Goal: Task Accomplishment & Management: Manage account settings

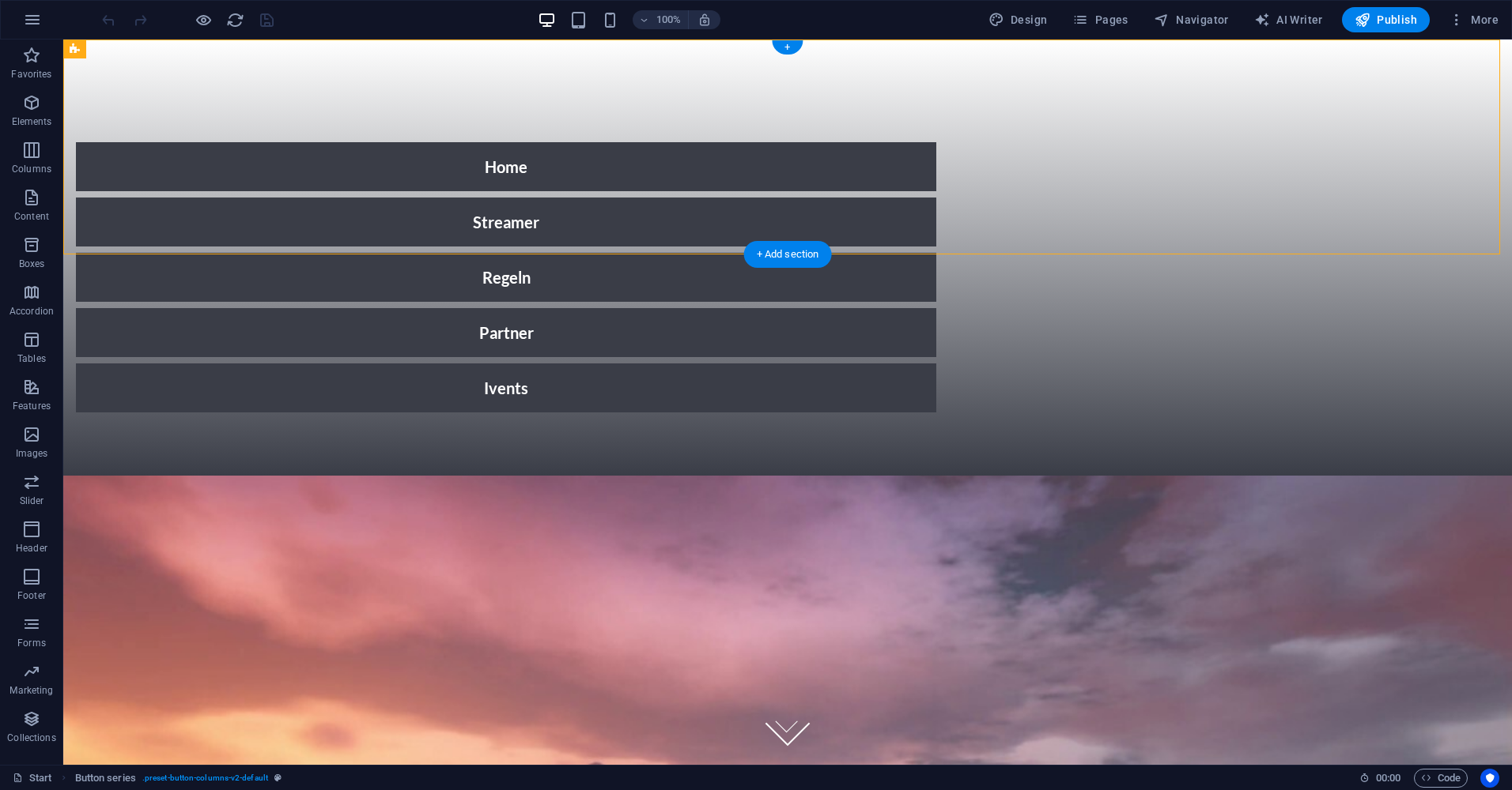
drag, startPoint x: 778, startPoint y: 158, endPoint x: 568, endPoint y: 174, distance: 210.6
click at [565, 171] on div "Home Streamer Regeln Partner Ivents" at bounding box center [506, 258] width 899 height 449
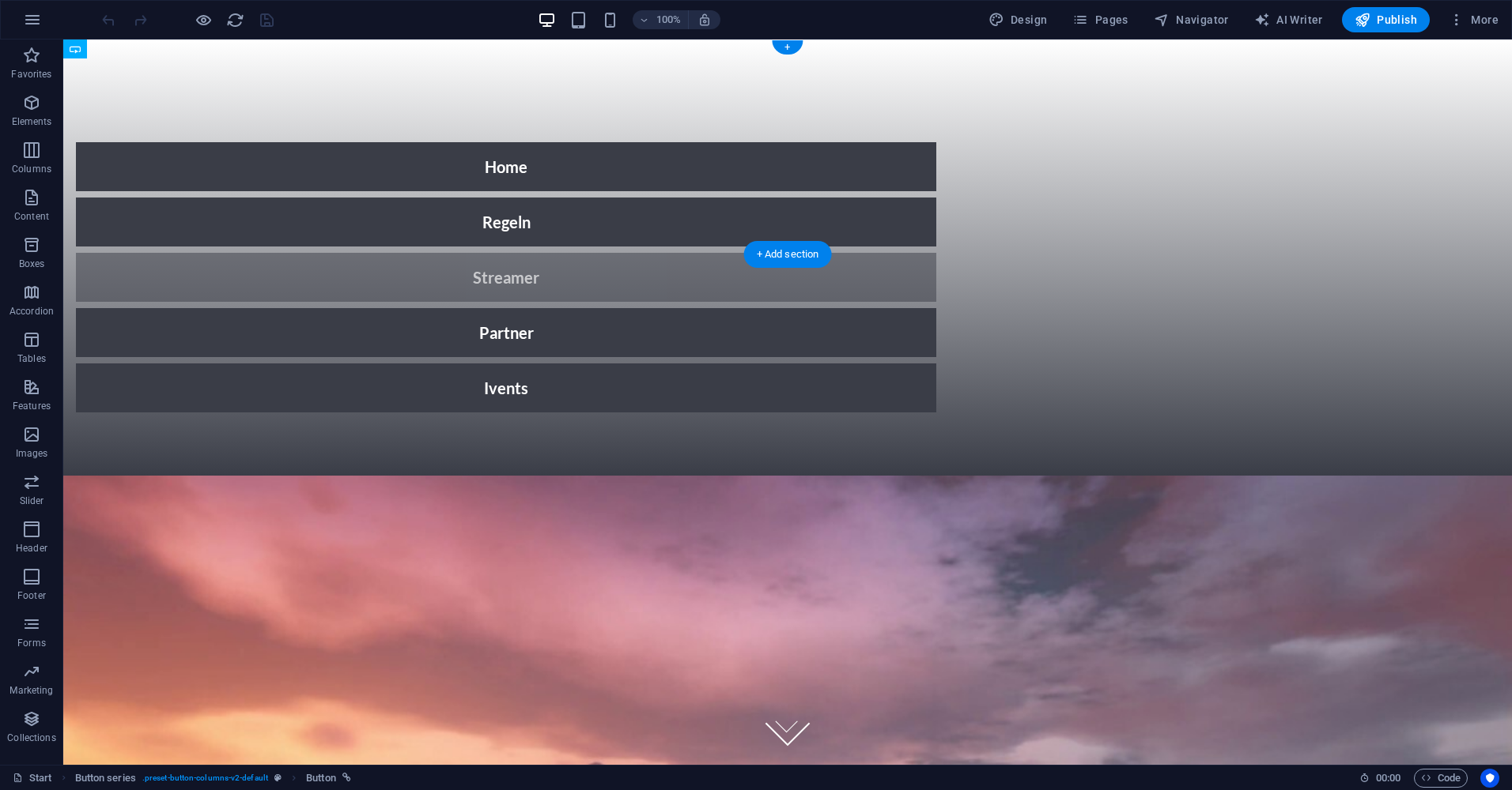
drag, startPoint x: 583, startPoint y: 166, endPoint x: 766, endPoint y: 164, distance: 183.0
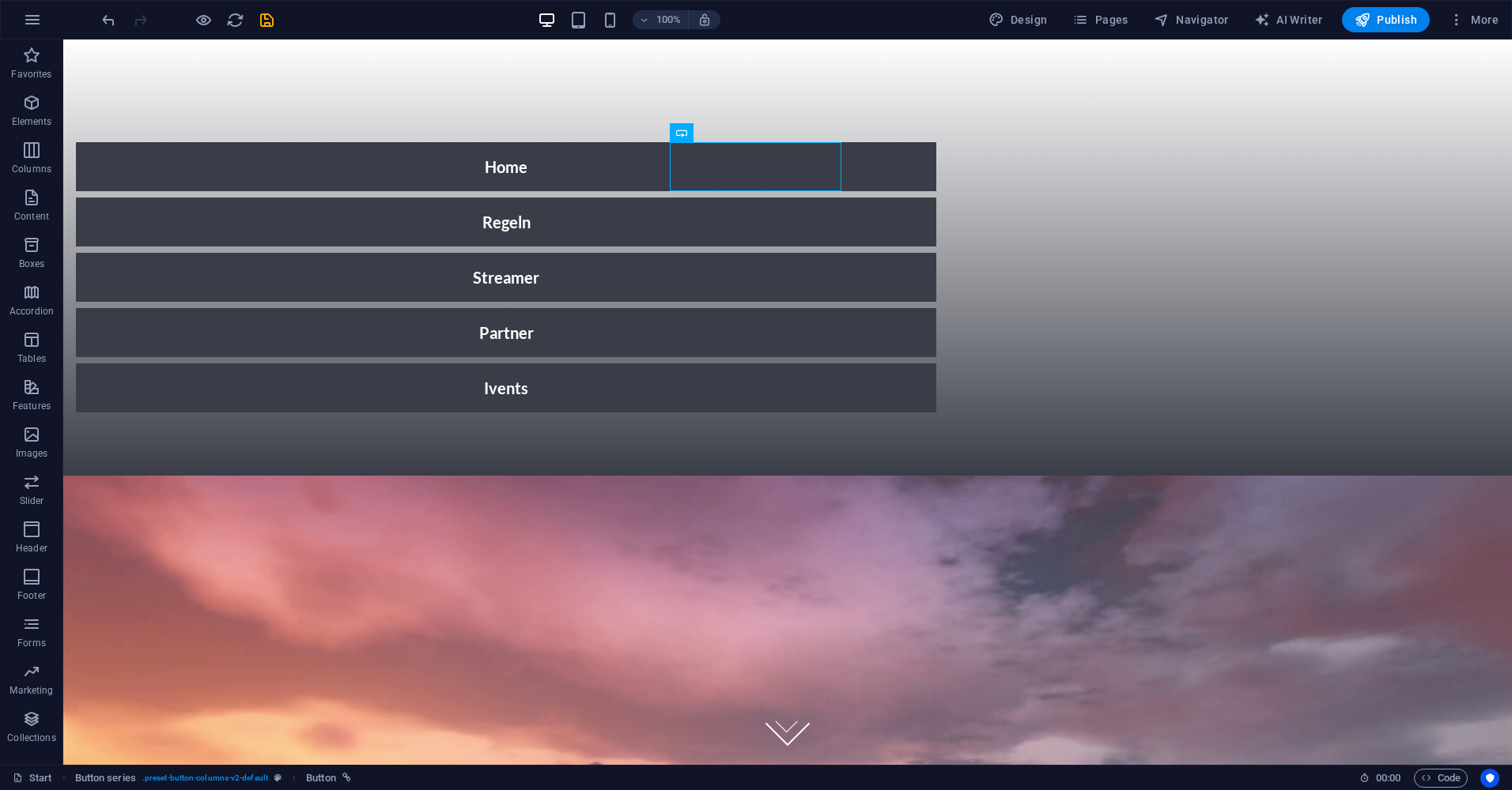
click at [276, 26] on div "100% Design Pages Navigator AI Writer Publish More" at bounding box center [801, 19] width 1406 height 25
click at [261, 14] on icon "save" at bounding box center [266, 20] width 18 height 18
click at [1391, 11] on button "Publish" at bounding box center [1386, 19] width 88 height 25
drag, startPoint x: 1020, startPoint y: 19, endPoint x: 819, endPoint y: 297, distance: 343.1
click at [1020, 19] on span "Design" at bounding box center [1019, 19] width 59 height 16
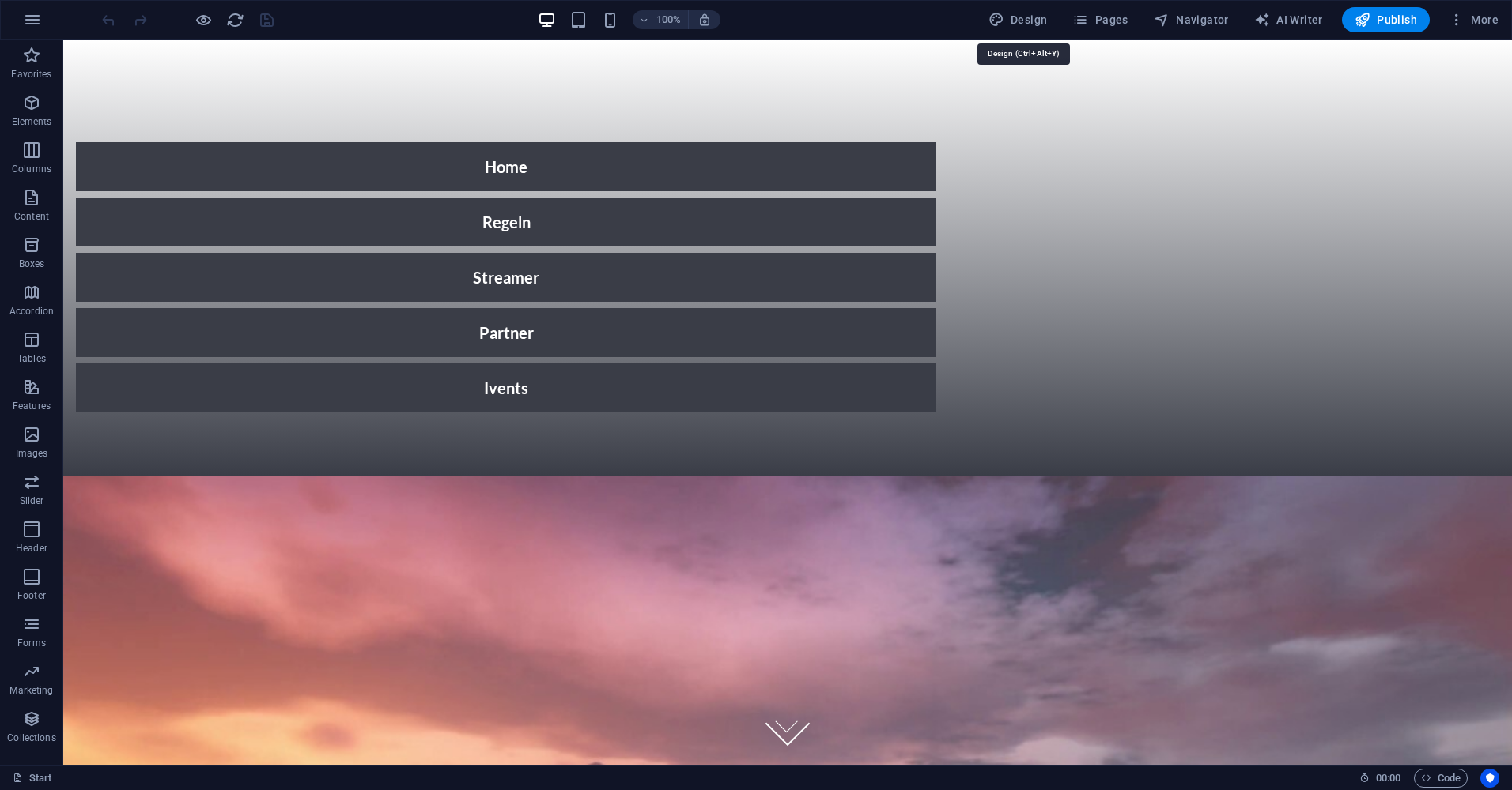
select select "px"
select select "300"
select select "px"
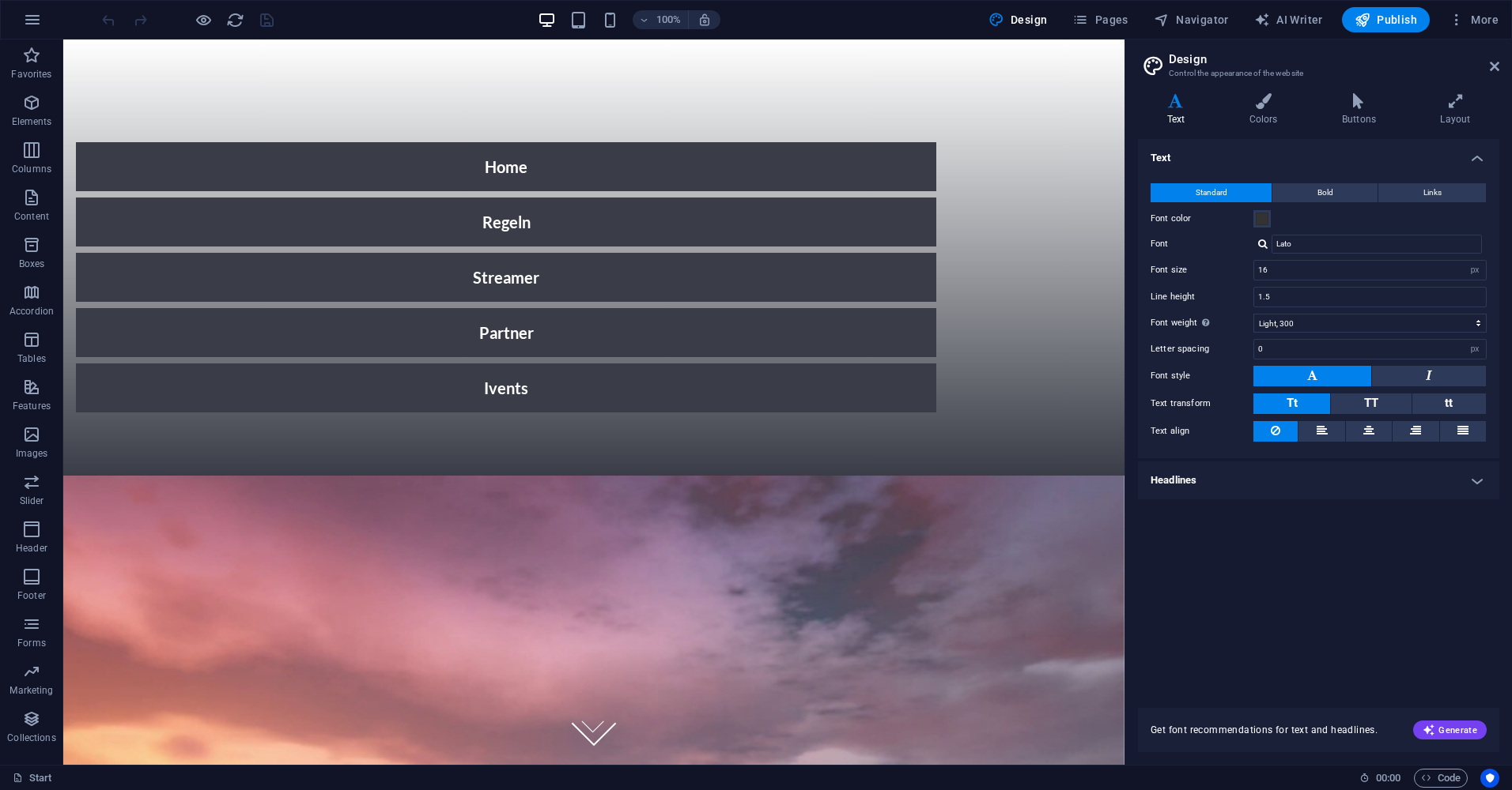
click at [17, 7] on div "100% Design Pages Navigator AI Writer Publish More" at bounding box center [756, 20] width 1510 height 38
click at [34, 8] on button "button" at bounding box center [33, 20] width 38 height 38
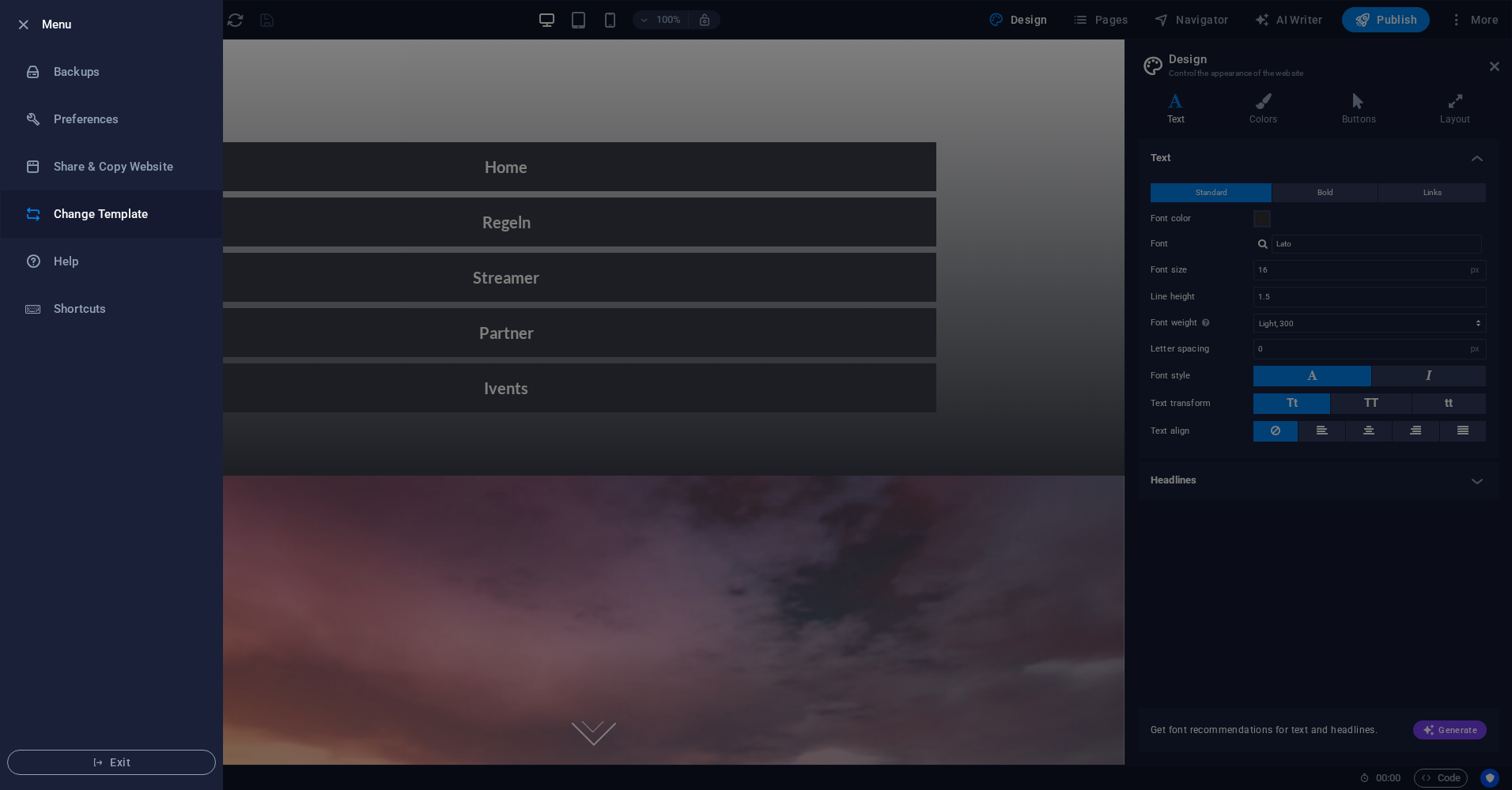
click at [69, 211] on h6 "Change Template" at bounding box center [126, 214] width 147 height 19
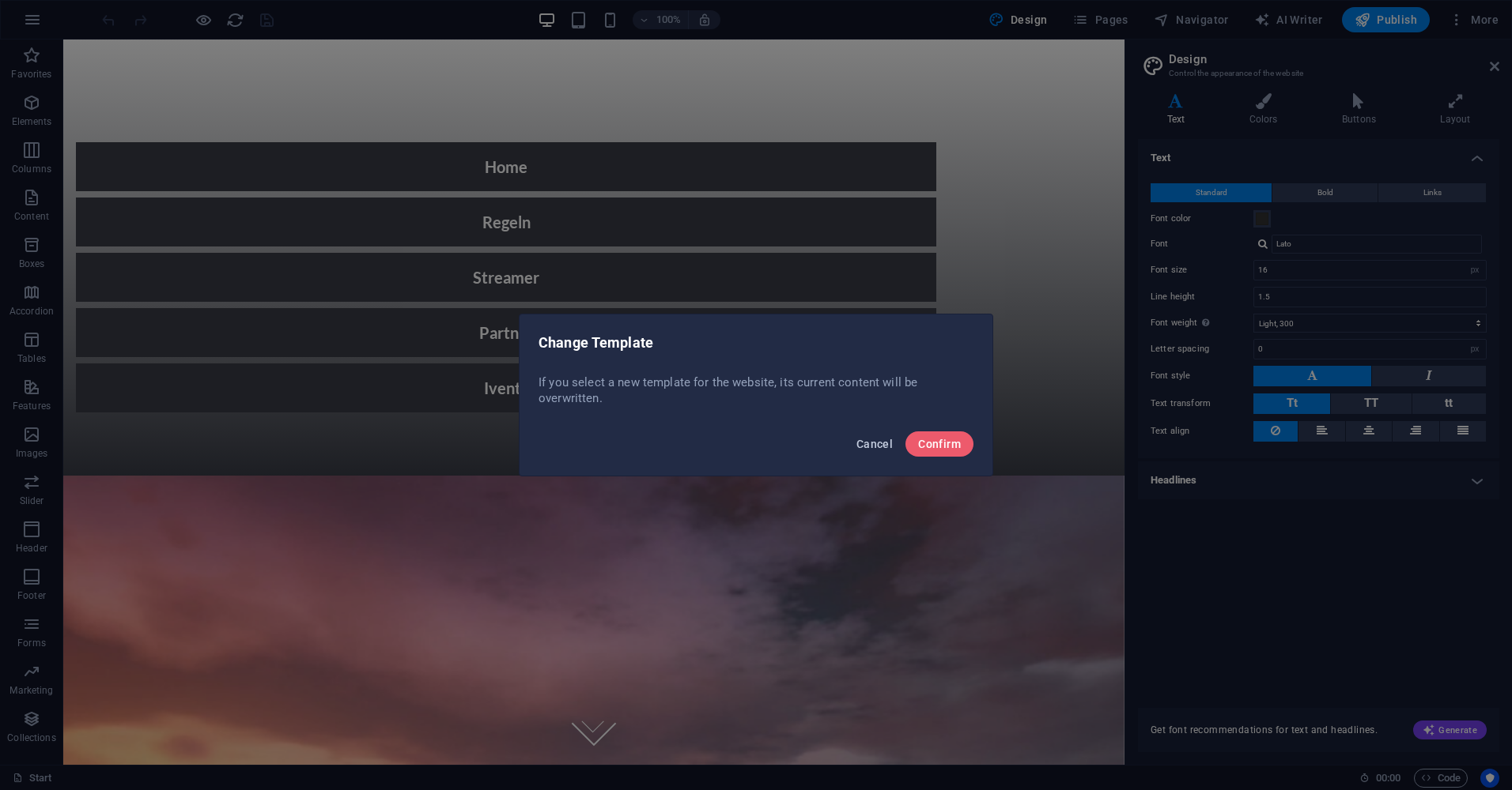
click at [862, 445] on span "Cancel" at bounding box center [875, 443] width 36 height 12
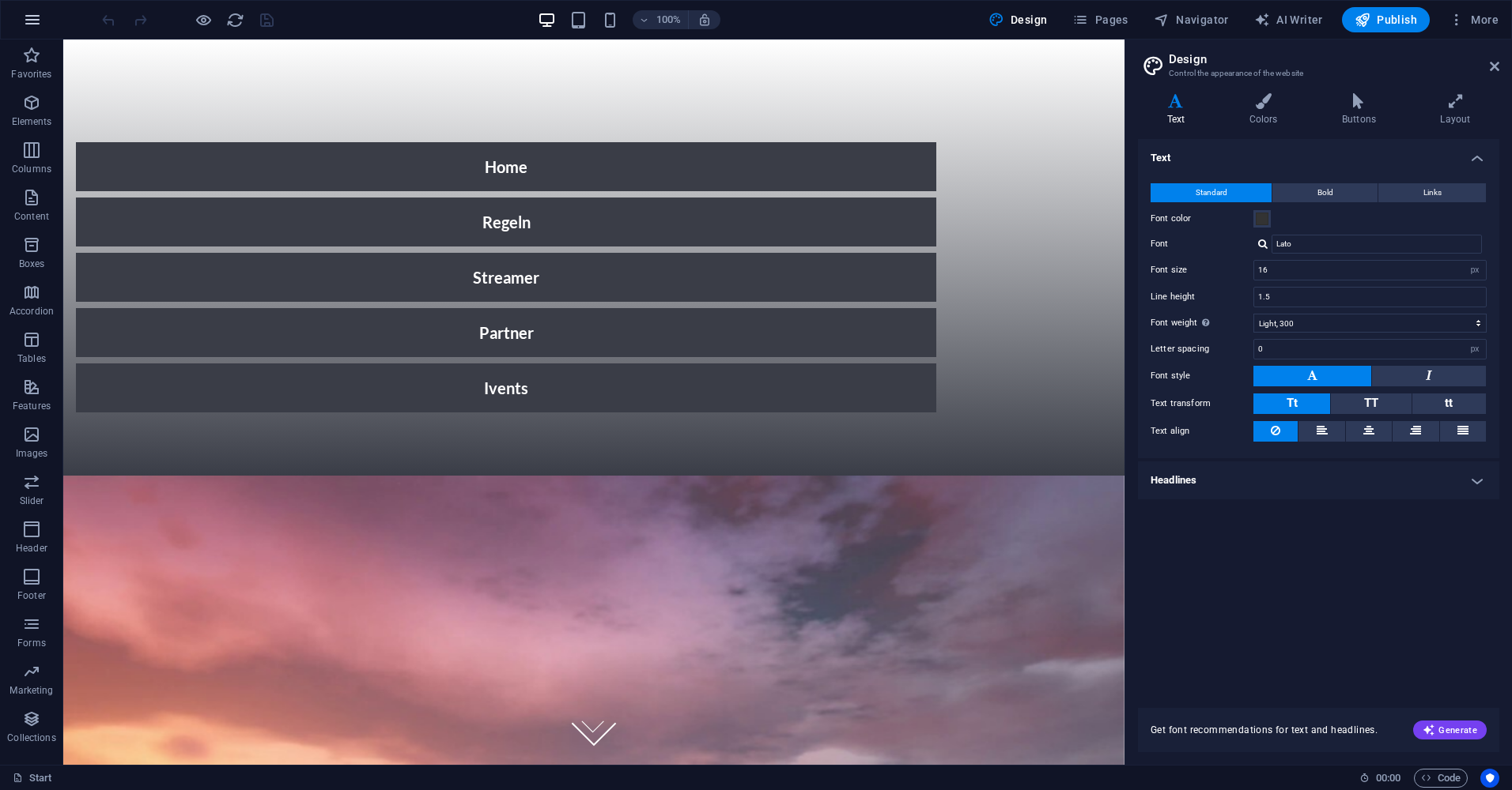
click at [34, 13] on icon "button" at bounding box center [33, 20] width 19 height 19
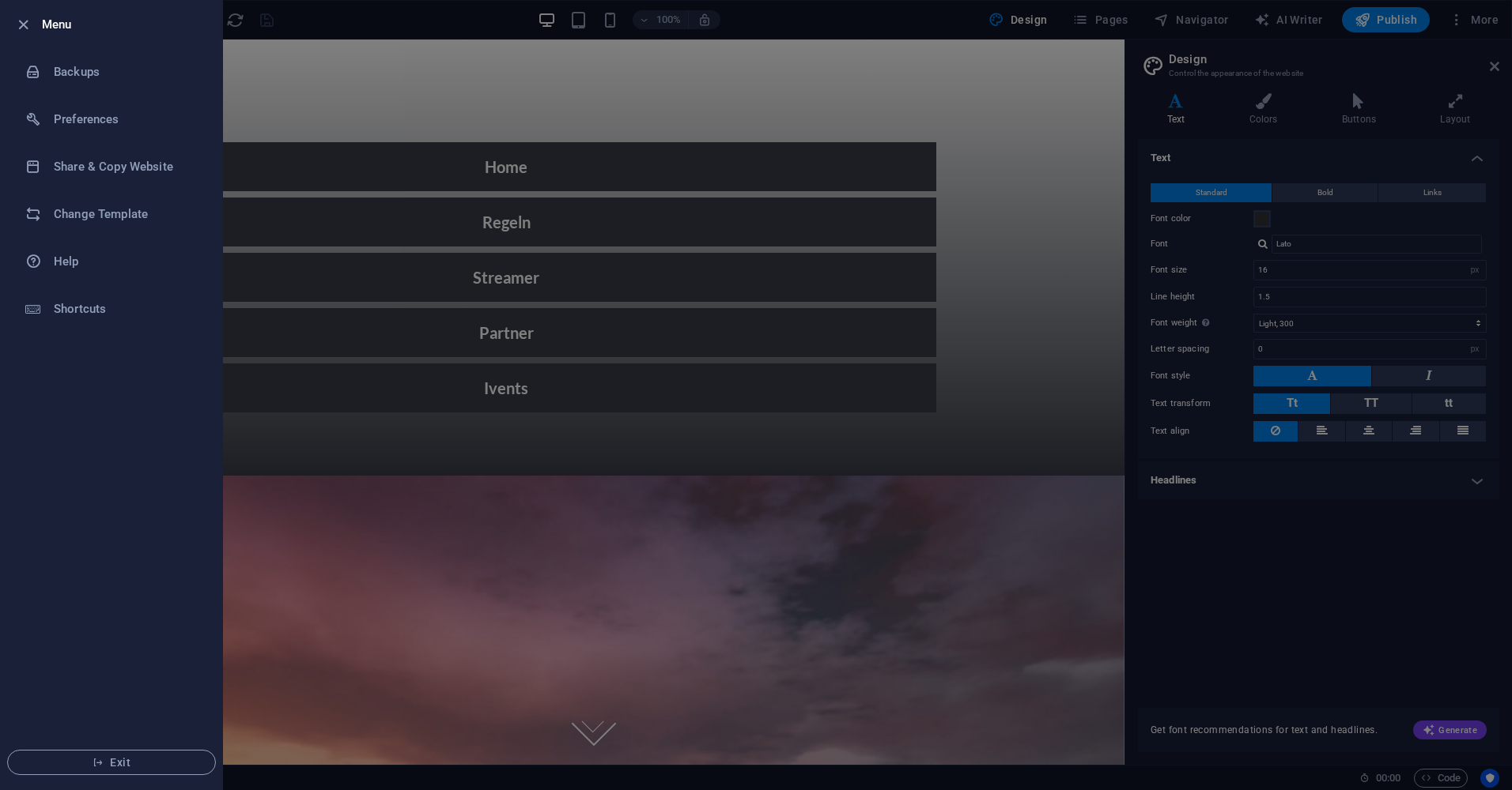
click at [1228, 93] on div at bounding box center [756, 395] width 1512 height 790
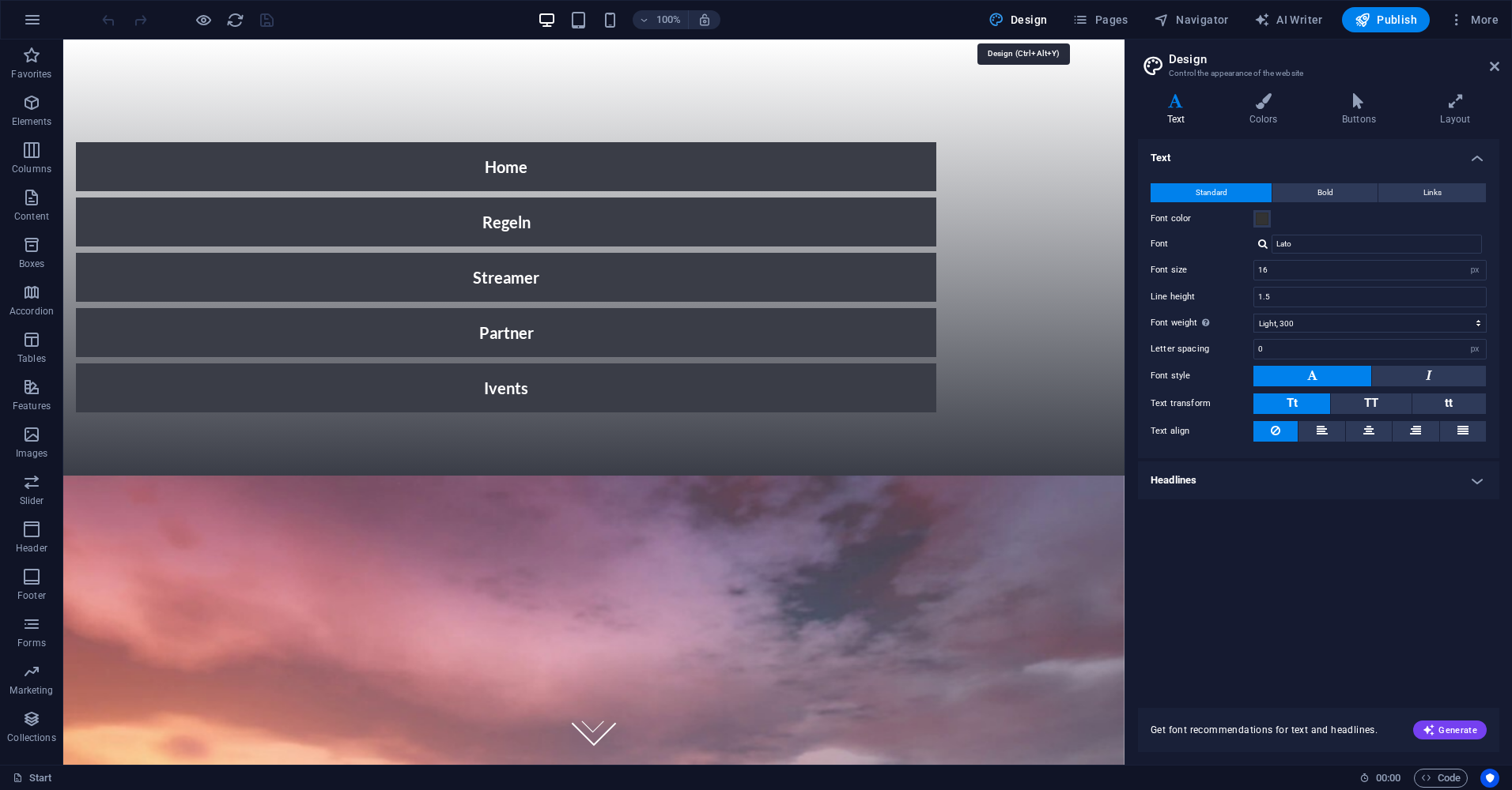
click at [1033, 17] on span "Design" at bounding box center [1019, 19] width 59 height 16
click at [1487, 20] on span "More" at bounding box center [1474, 19] width 50 height 16
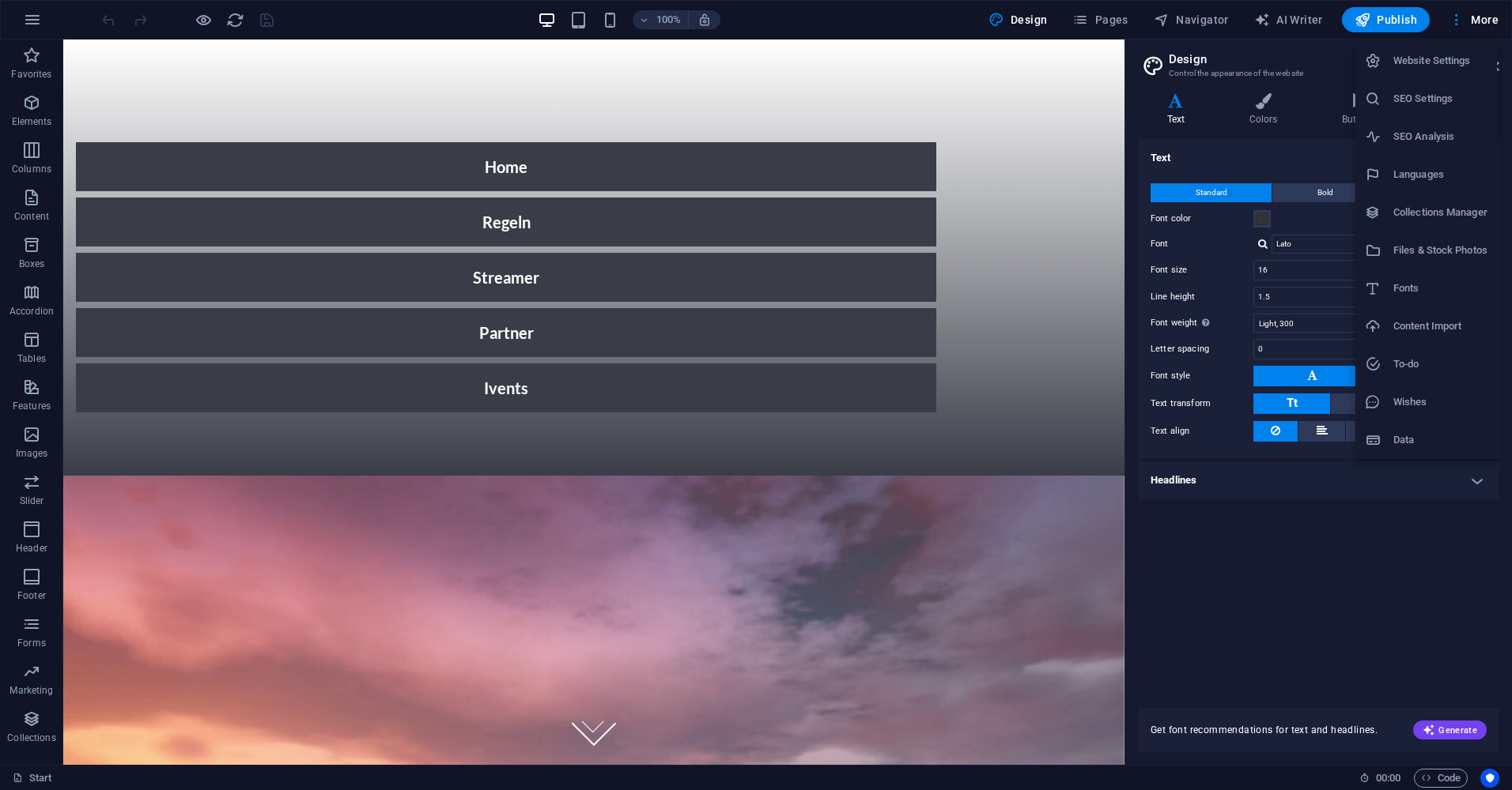
click at [1412, 50] on li "Website Settings" at bounding box center [1427, 61] width 142 height 38
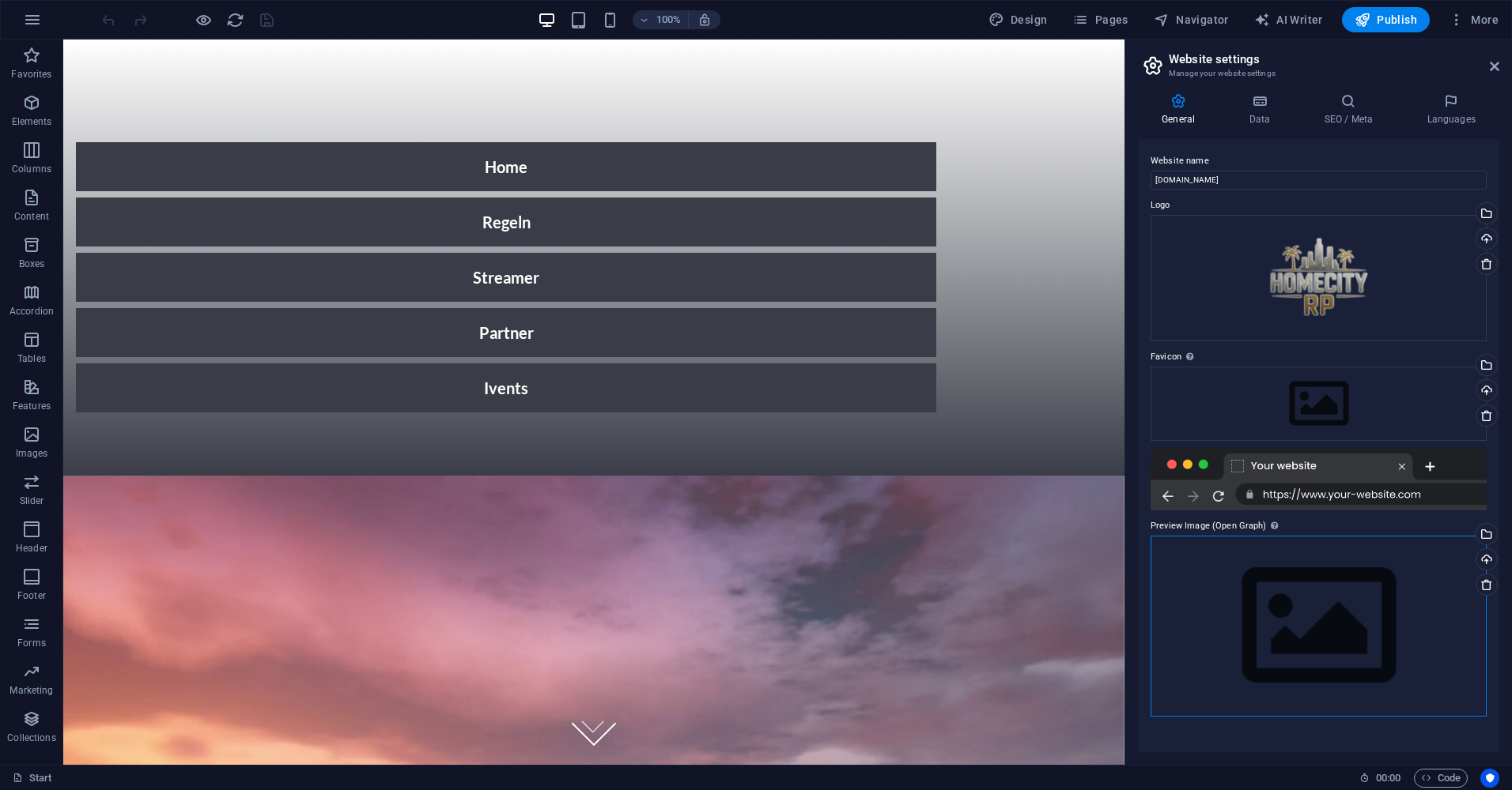
click at [1267, 599] on div "Drag files here, click to choose files or select files from Files or our free s…" at bounding box center [1318, 626] width 336 height 181
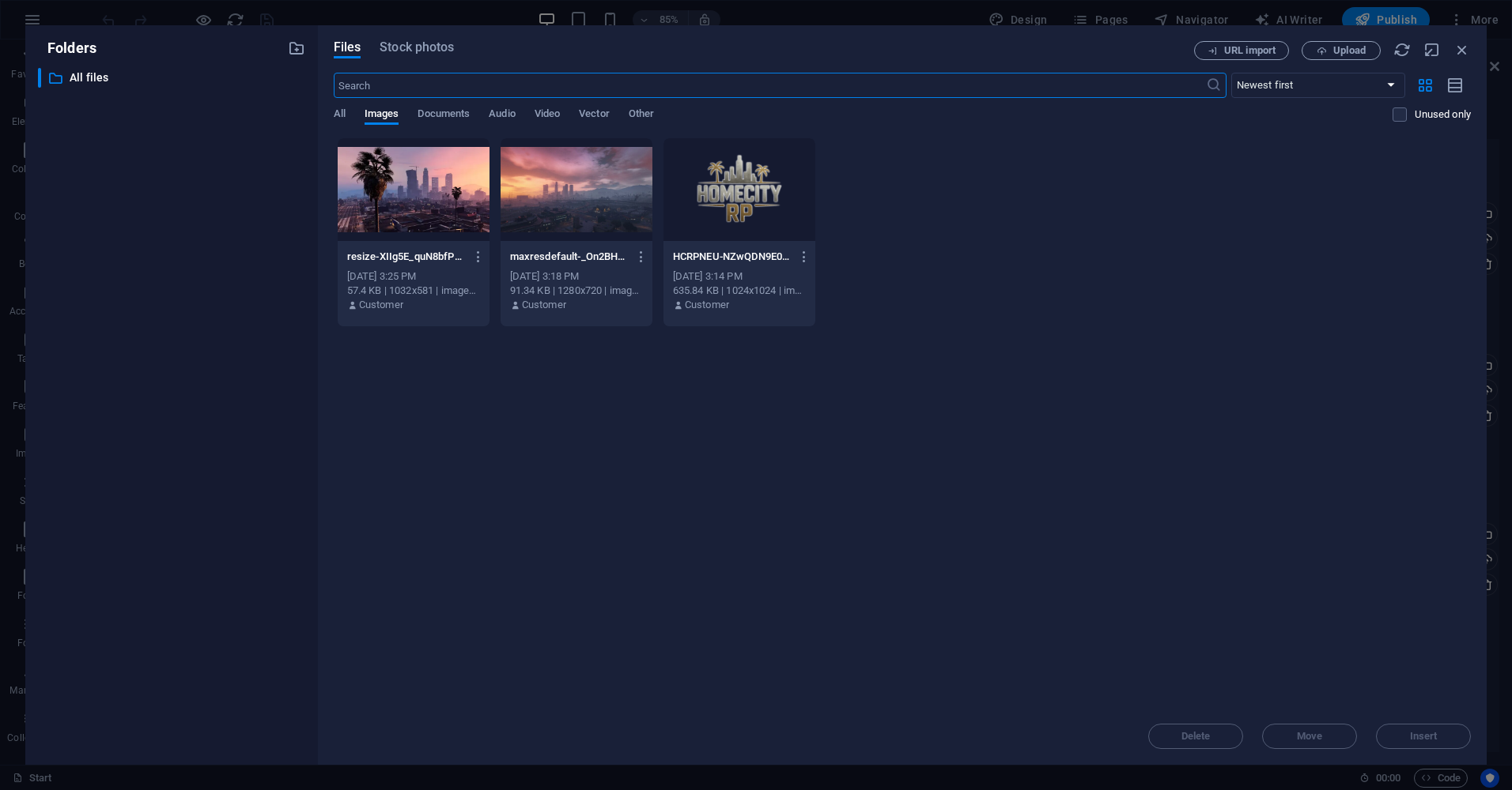
click at [722, 182] on div at bounding box center [739, 189] width 151 height 102
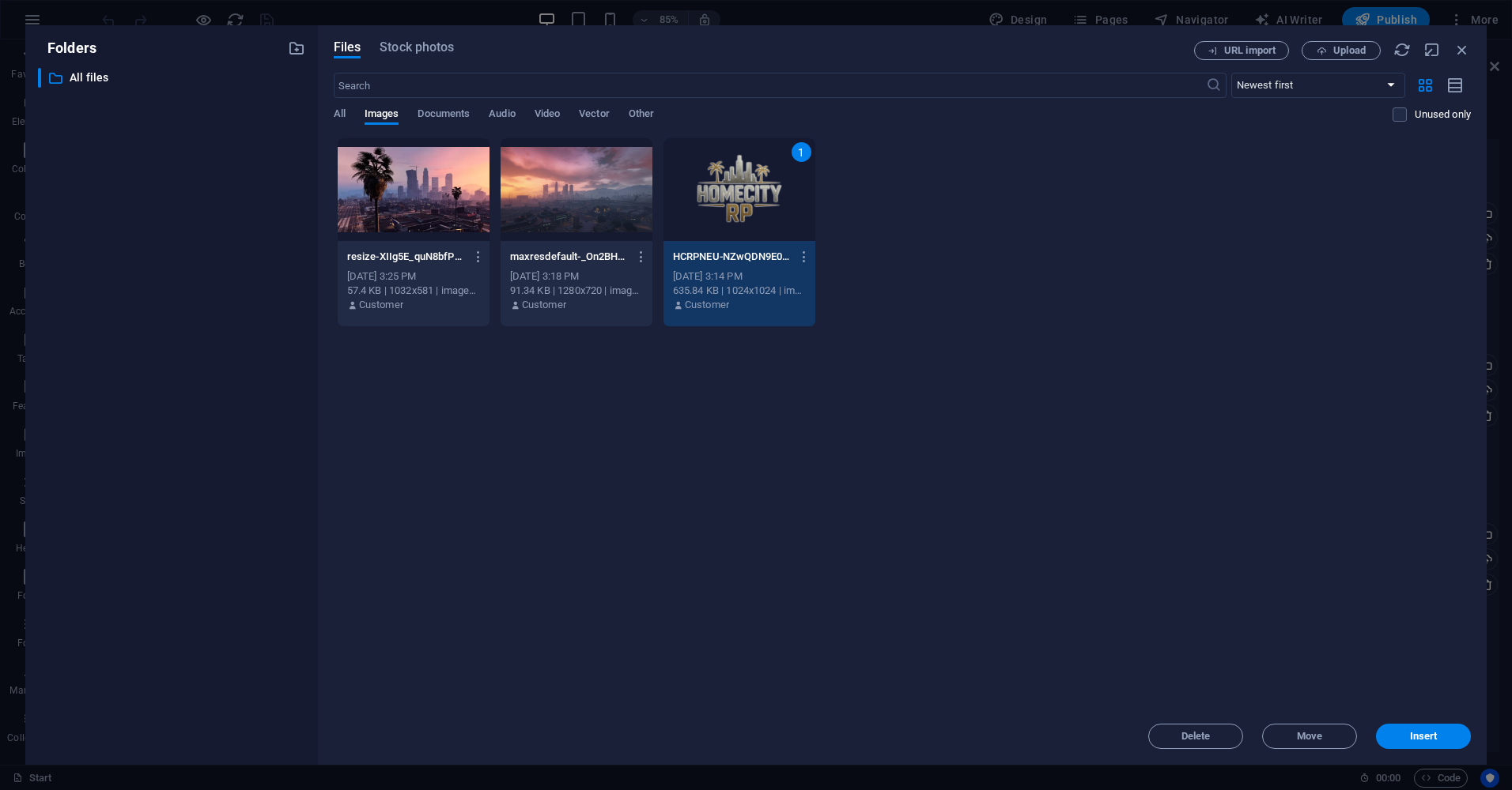
drag, startPoint x: 722, startPoint y: 182, endPoint x: 781, endPoint y: 192, distance: 59.8
click at [722, 182] on div "1" at bounding box center [739, 189] width 151 height 102
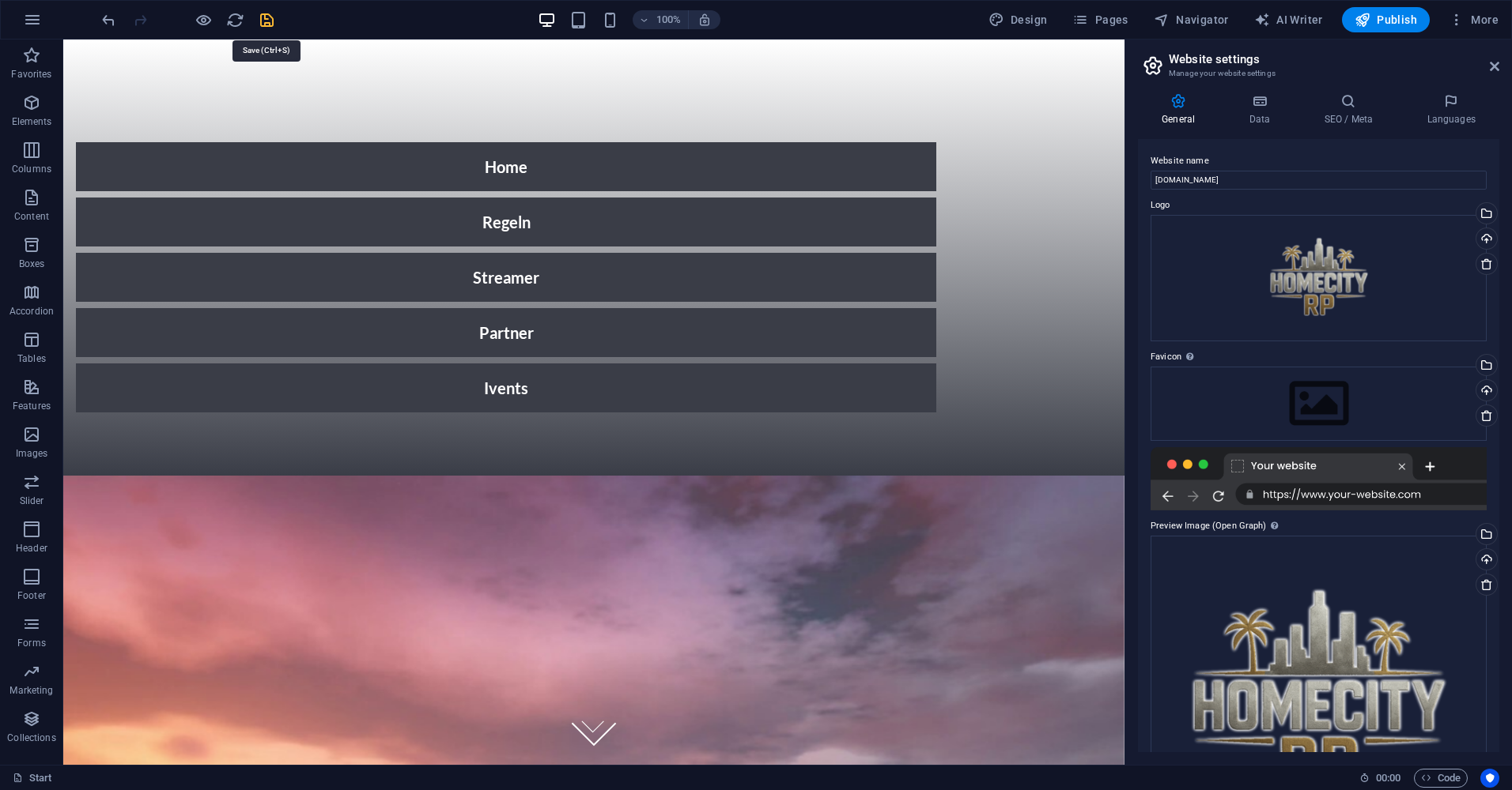
click at [269, 19] on icon "save" at bounding box center [266, 20] width 18 height 18
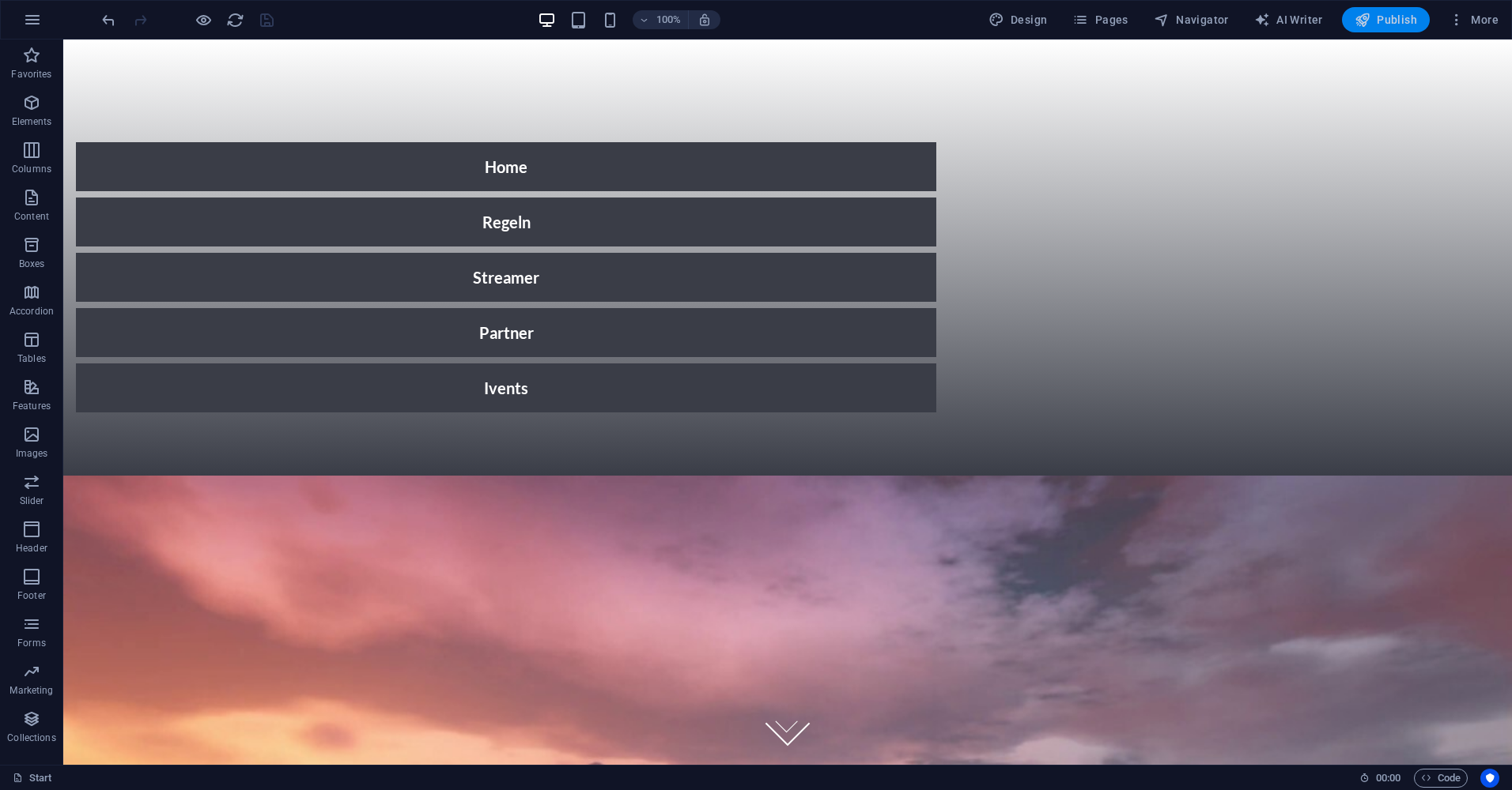
click at [1401, 16] on span "Publish" at bounding box center [1386, 19] width 62 height 16
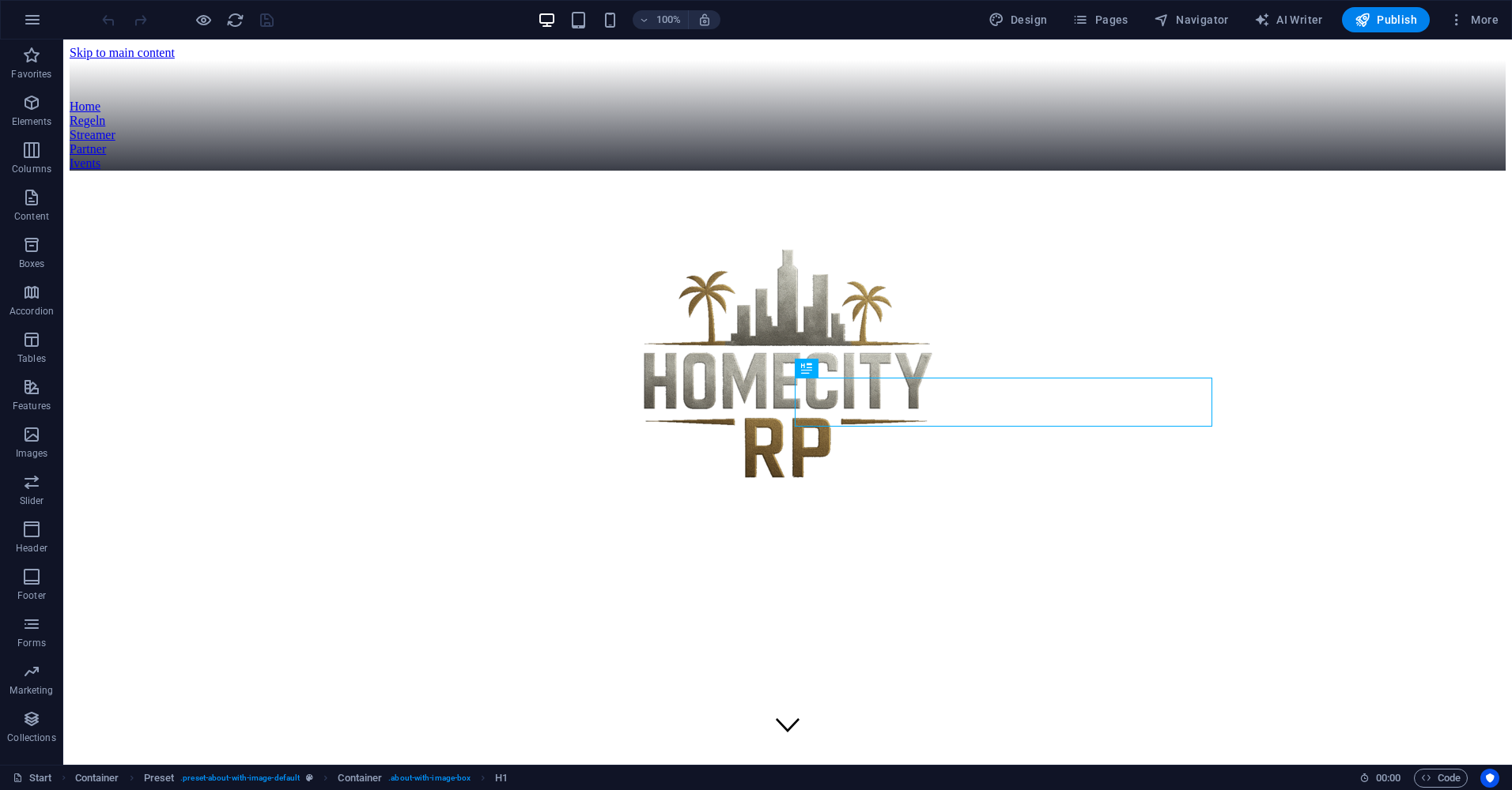
scroll to position [666, 0]
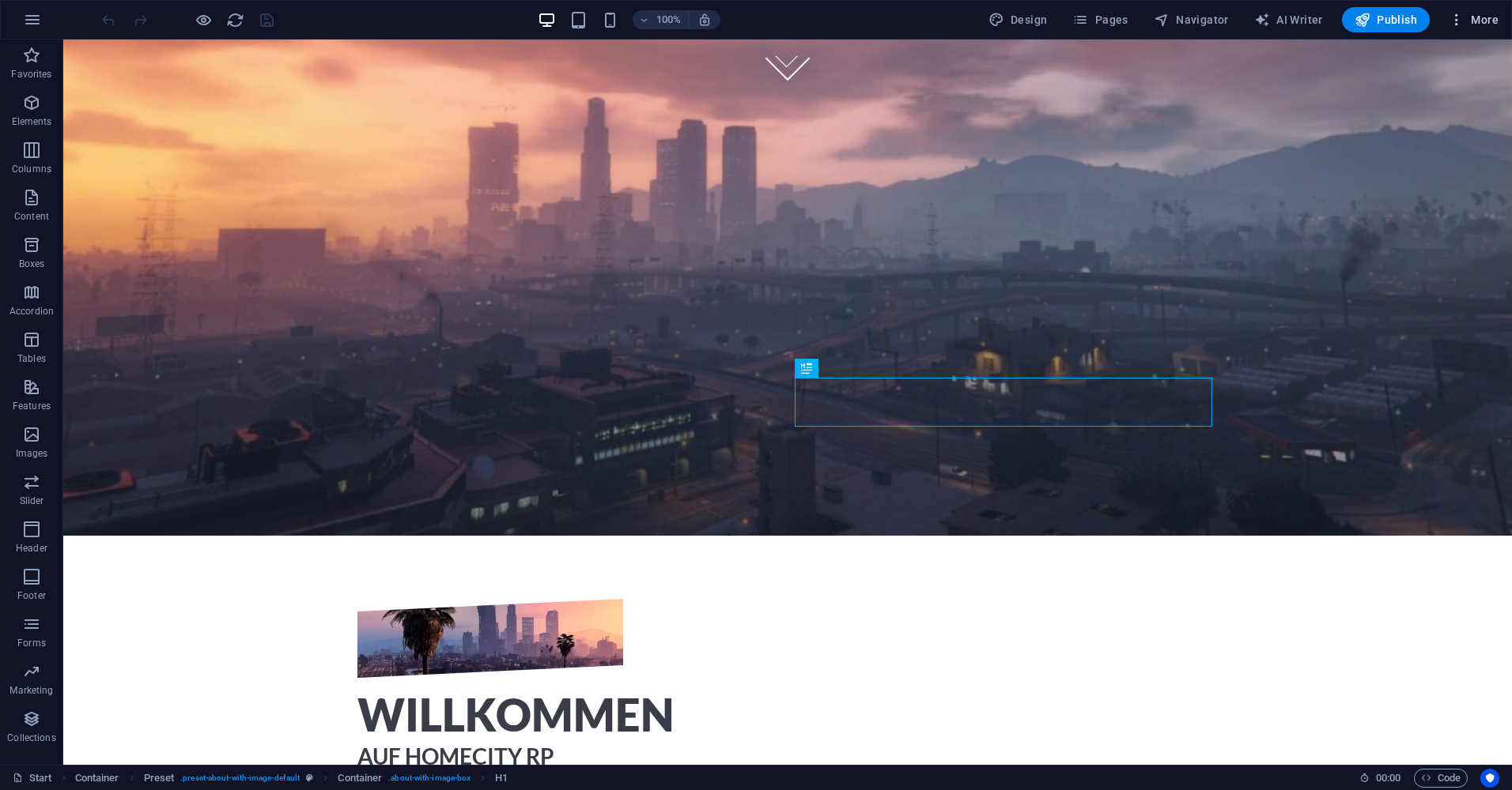
click at [1478, 13] on span "More" at bounding box center [1474, 19] width 50 height 16
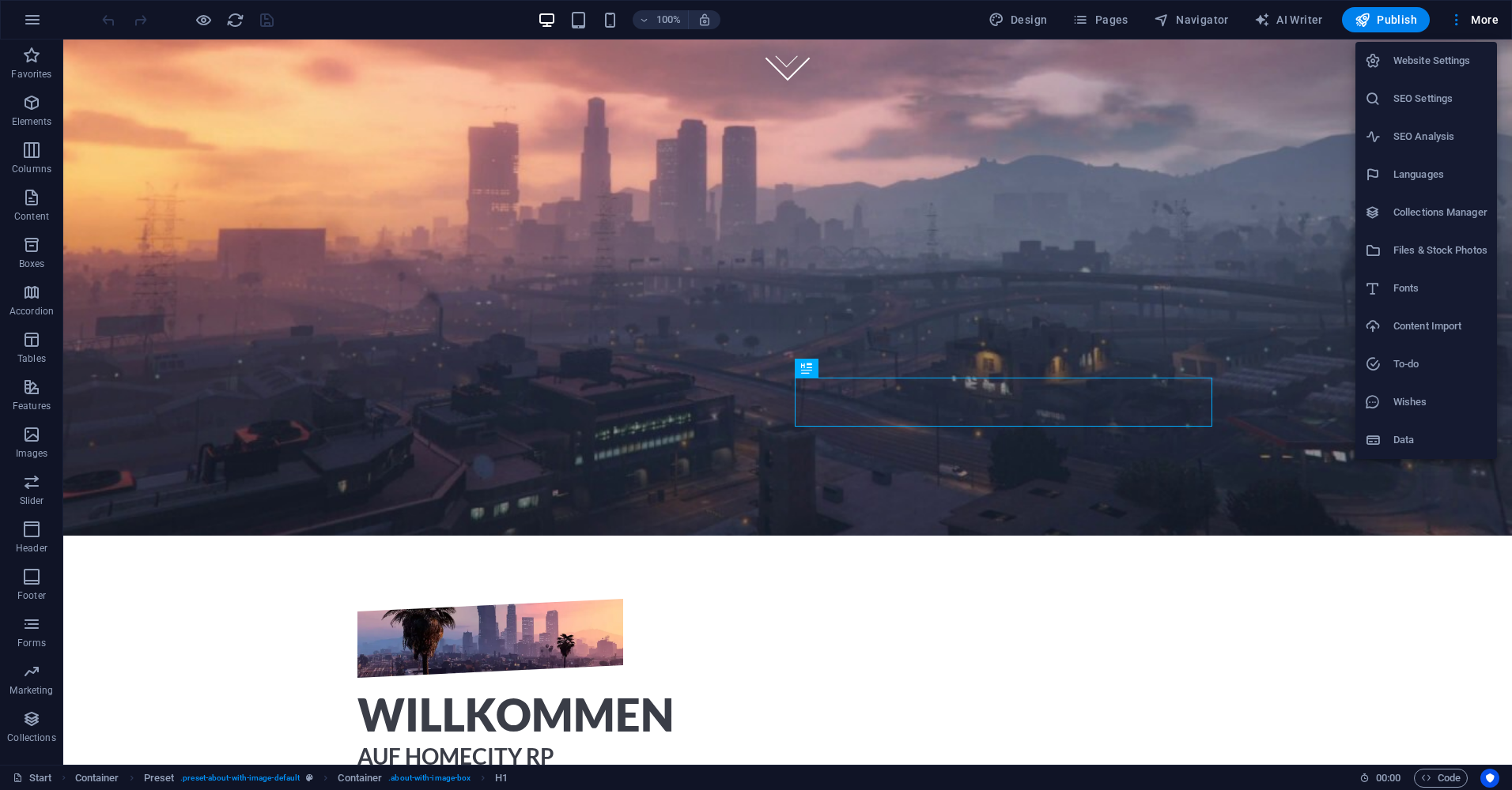
click at [1396, 50] on li "Website Settings" at bounding box center [1427, 61] width 142 height 38
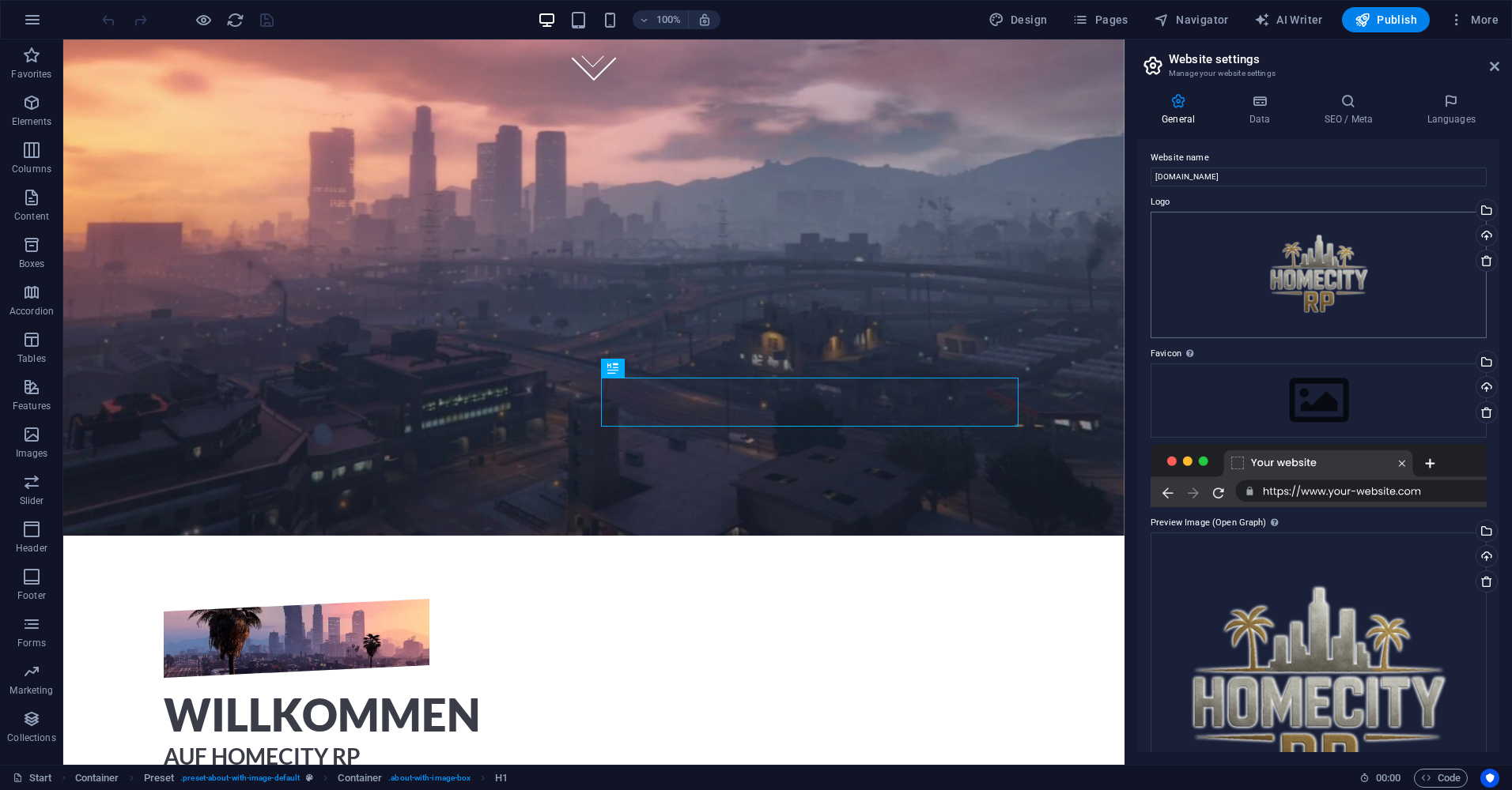
scroll to position [0, 0]
click at [1442, 7] on button "More" at bounding box center [1473, 19] width 62 height 25
